Goal: Task Accomplishment & Management: Complete application form

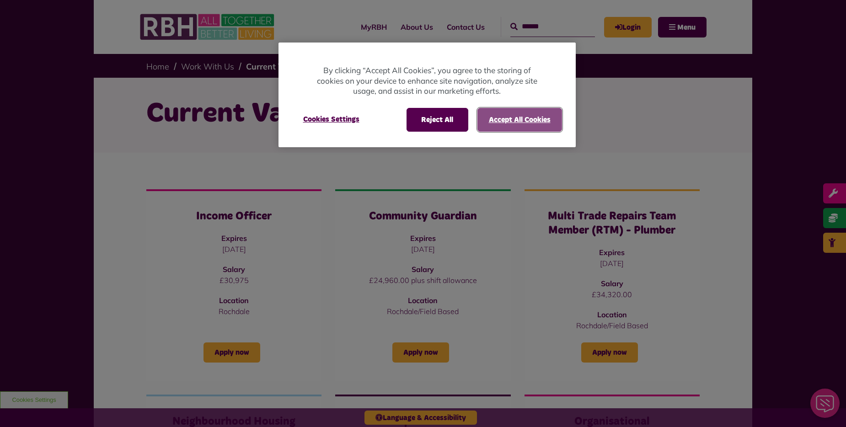
click at [533, 118] on button "Accept All Cookies" at bounding box center [519, 120] width 85 height 24
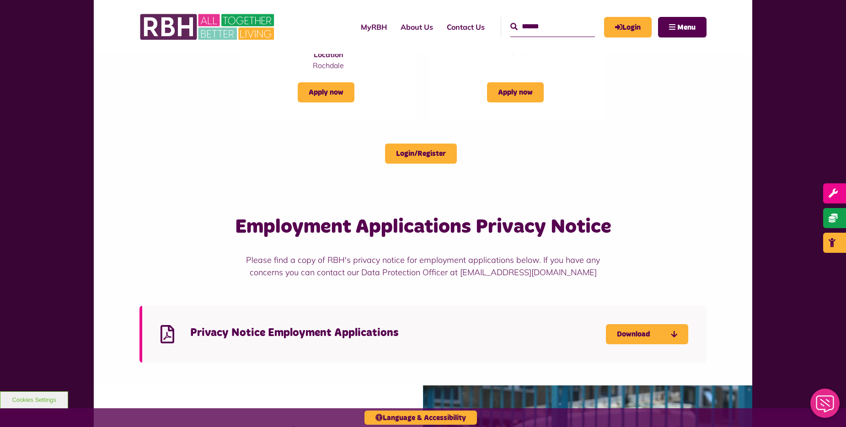
scroll to position [640, 0]
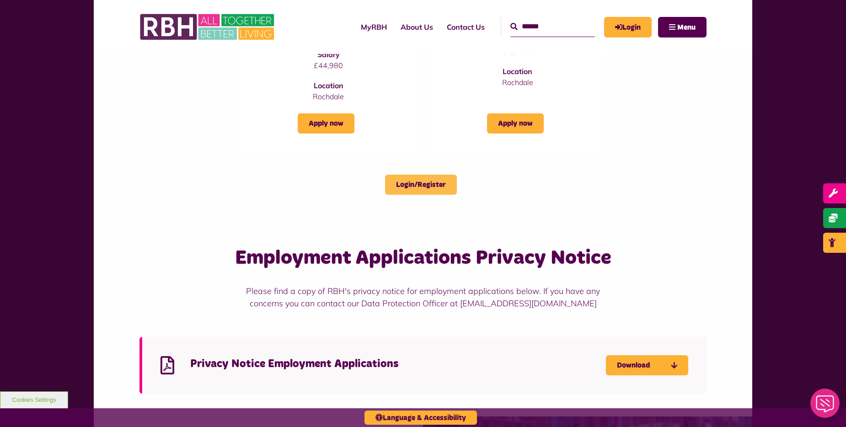
click at [410, 184] on link "Login/Register" at bounding box center [421, 185] width 72 height 20
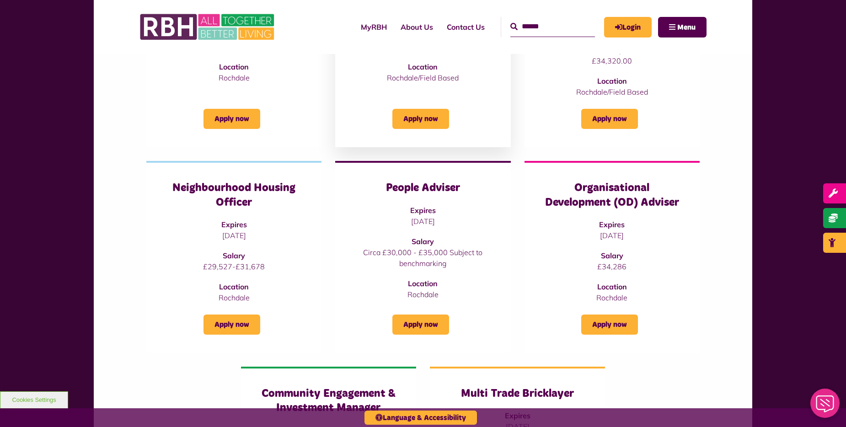
scroll to position [274, 0]
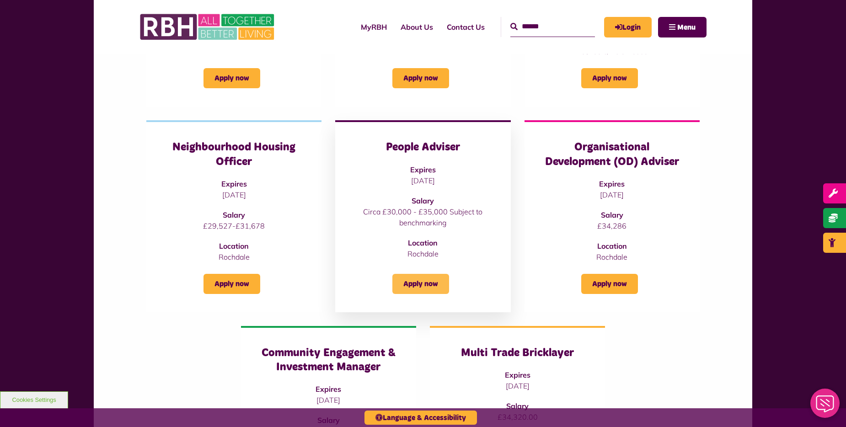
click at [412, 279] on link "Apply now" at bounding box center [420, 284] width 57 height 20
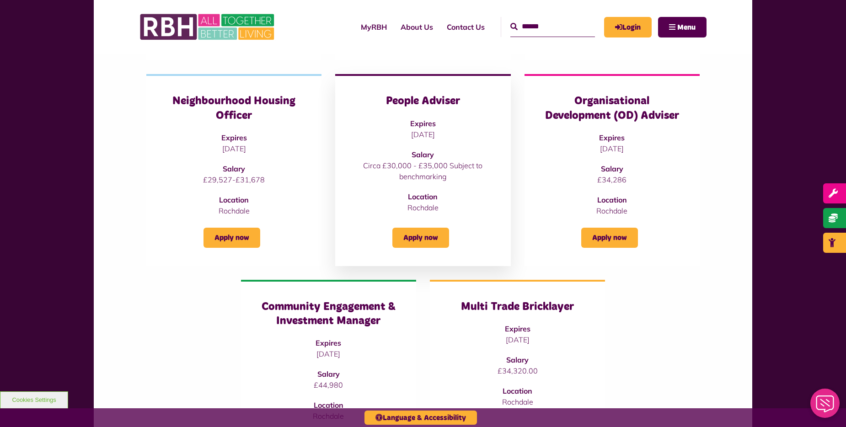
scroll to position [320, 0]
click at [221, 241] on link "Apply now" at bounding box center [232, 238] width 57 height 20
